Goal: Task Accomplishment & Management: Use online tool/utility

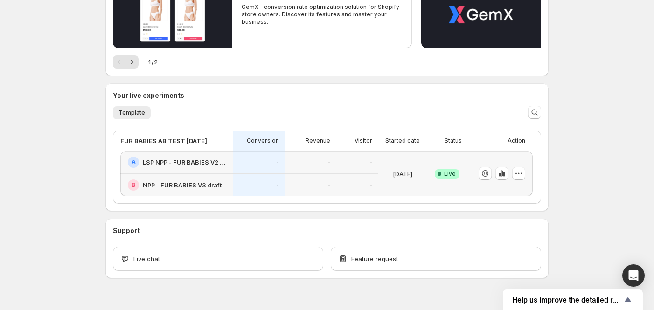
scroll to position [147, 0]
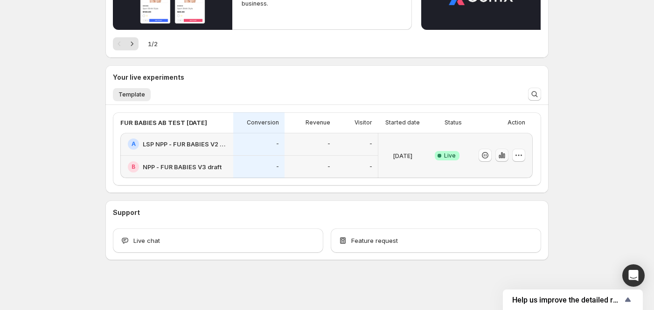
click at [507, 157] on icon "button" at bounding box center [501, 155] width 9 height 9
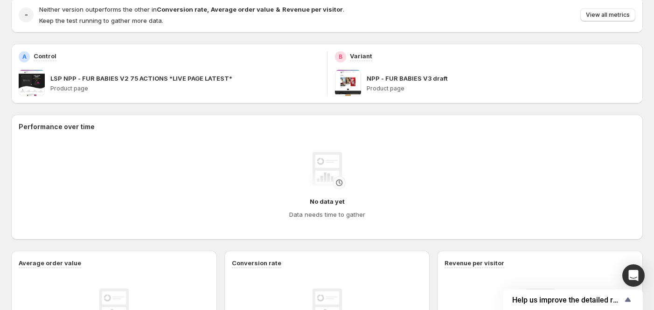
scroll to position [138, 0]
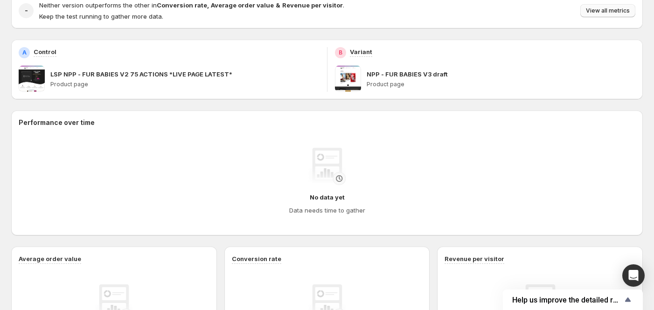
click at [614, 11] on span "View all metrics" at bounding box center [608, 10] width 44 height 7
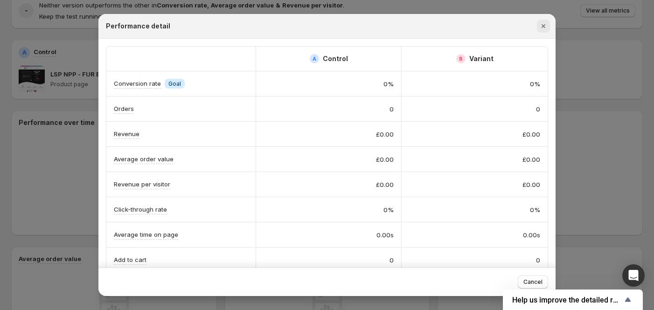
click at [544, 22] on icon "Close" at bounding box center [543, 25] width 9 height 9
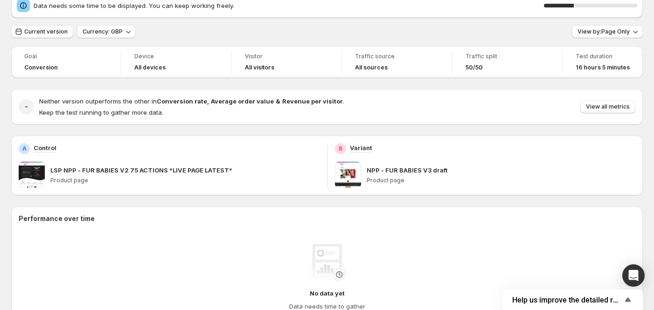
scroll to position [14, 0]
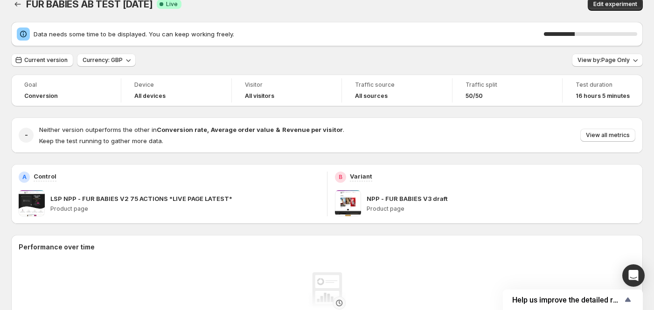
click at [253, 184] on div "A Control LSP NPP - FUR BABIES V2 75 ACTIONS *LIVE PAGE LATEST* Product page" at bounding box center [169, 194] width 301 height 45
click at [608, 64] on button "View by: Page Only" at bounding box center [607, 60] width 71 height 13
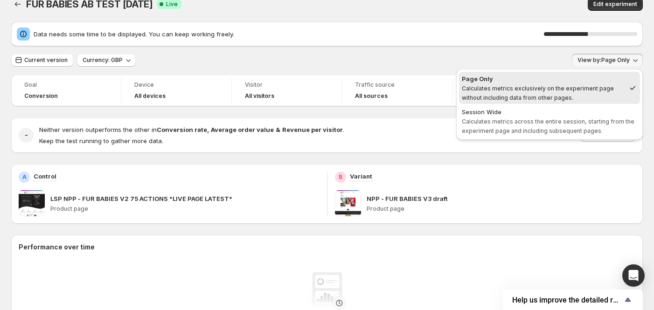
click at [608, 64] on button "View by: Page Only" at bounding box center [607, 60] width 71 height 13
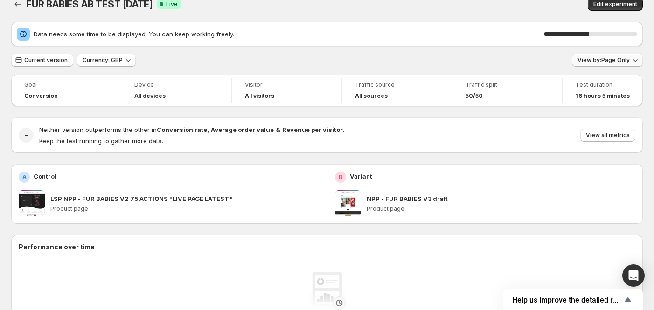
click at [608, 64] on button "View by: Page Only" at bounding box center [607, 60] width 71 height 13
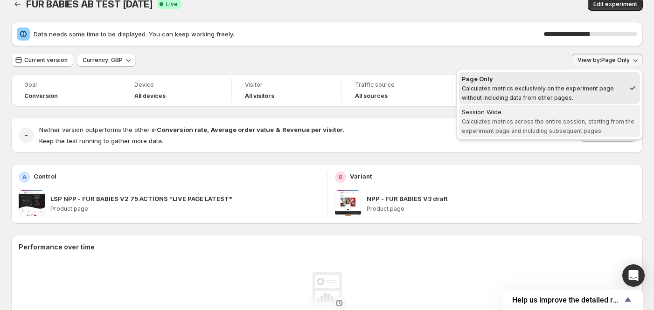
click at [591, 121] on span "Calculates metrics across the entire session, starting from the experiment page…" at bounding box center [548, 126] width 173 height 16
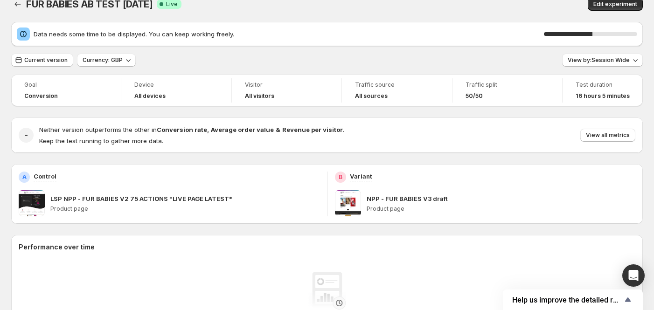
click at [398, 201] on p "NPP - FUR BABIES V3 draft" at bounding box center [407, 198] width 81 height 9
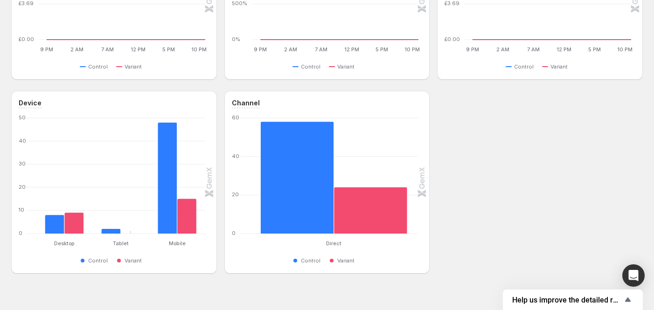
scroll to position [515, 0]
